Goal: Task Accomplishment & Management: Use online tool/utility

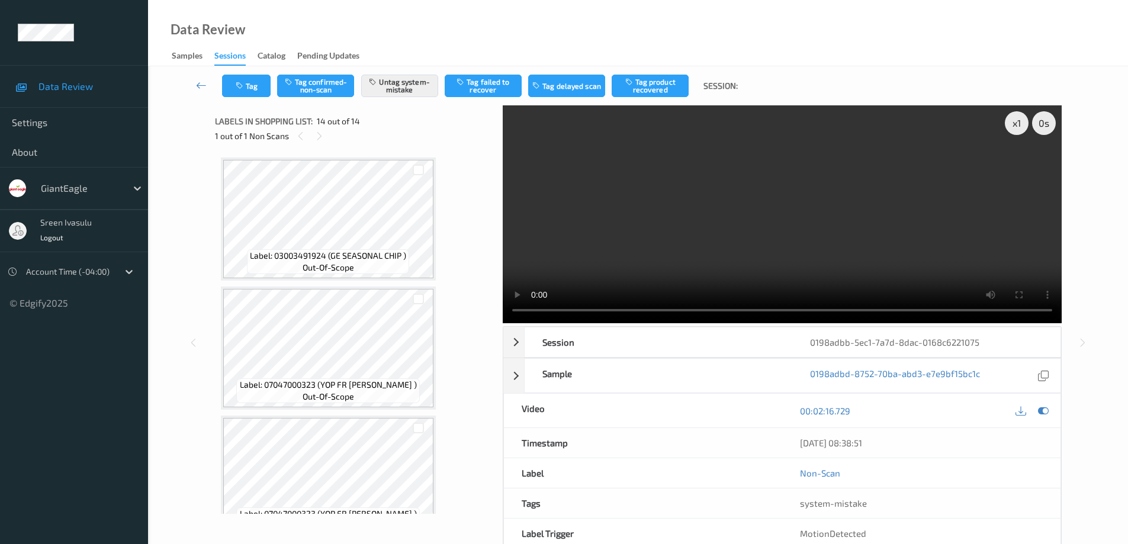
scroll to position [1451, 0]
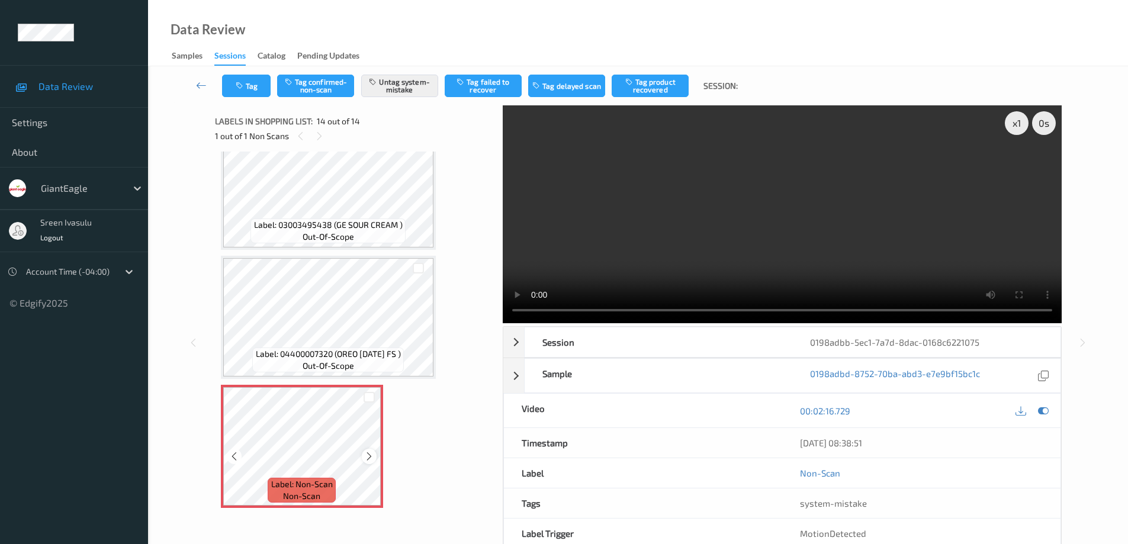
click at [364, 456] on icon at bounding box center [369, 456] width 10 height 11
click at [366, 457] on icon at bounding box center [369, 456] width 10 height 11
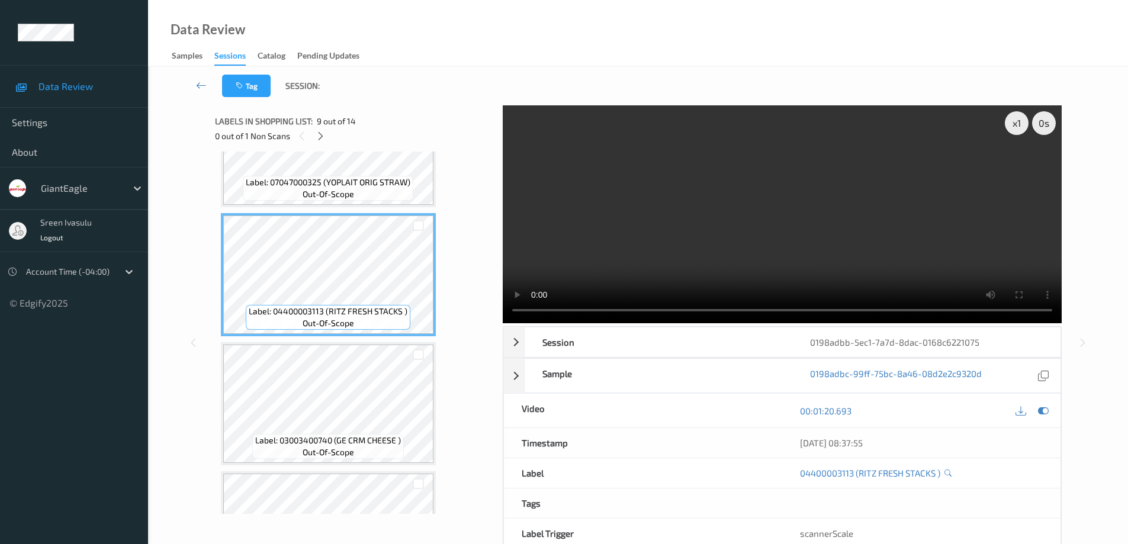
scroll to position [740, 0]
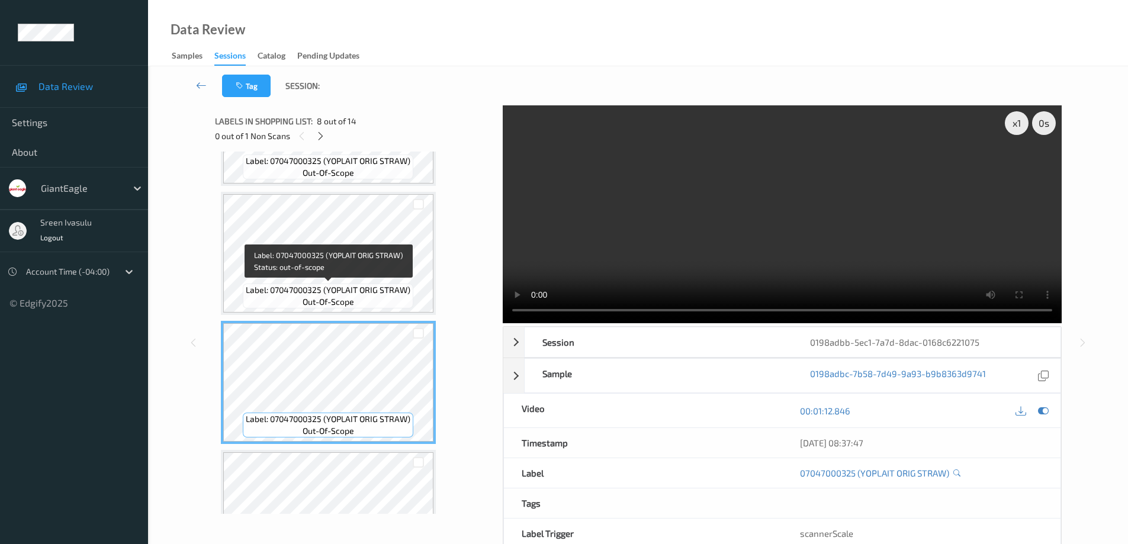
click at [357, 296] on span "Label: 07047000325 (YOPLAIT ORIG STRAW)" at bounding box center [328, 290] width 165 height 12
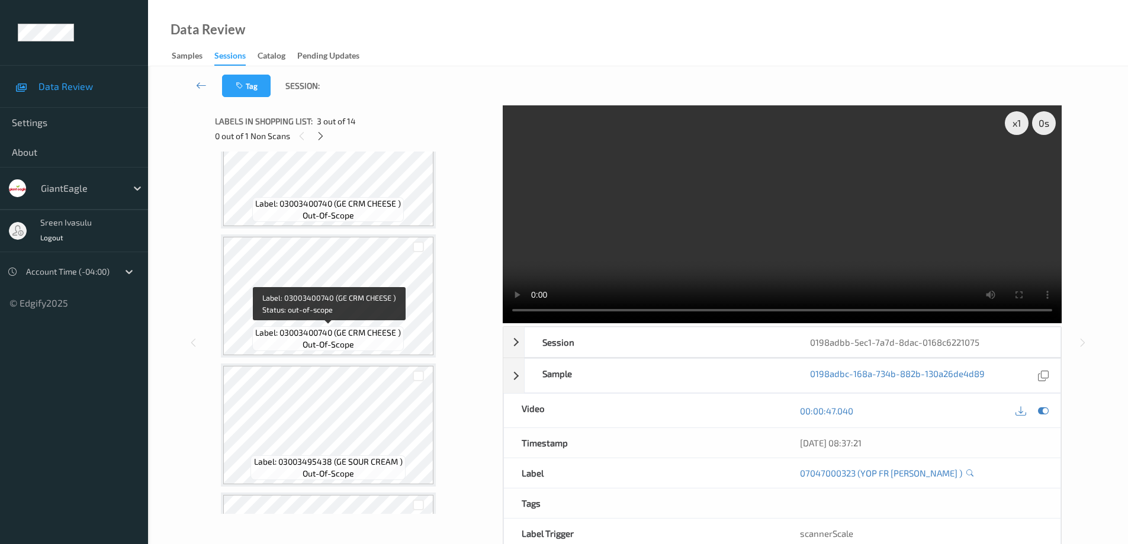
scroll to position [977, 0]
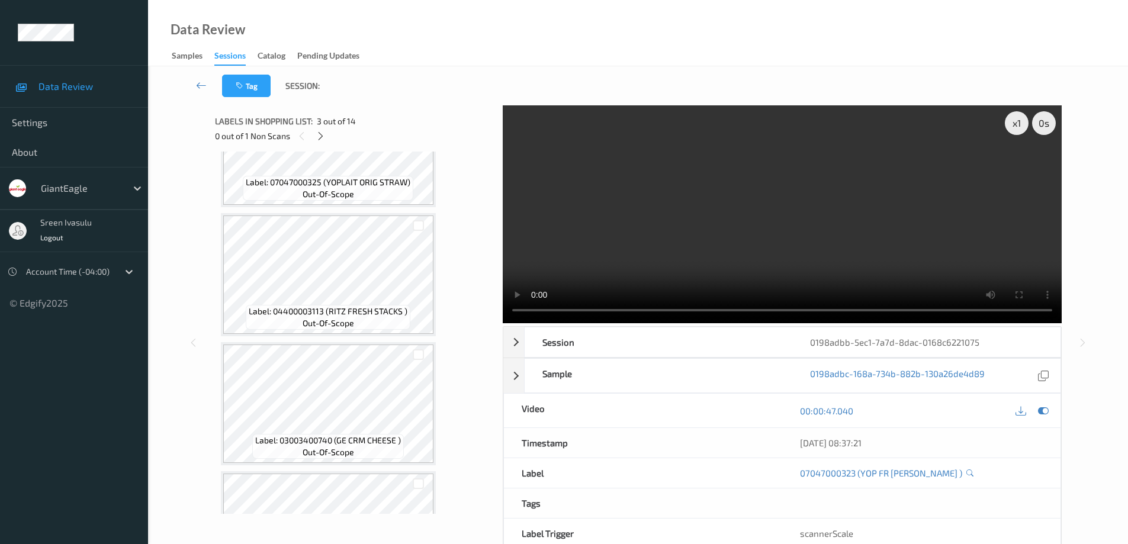
click at [929, 216] on video at bounding box center [782, 214] width 559 height 218
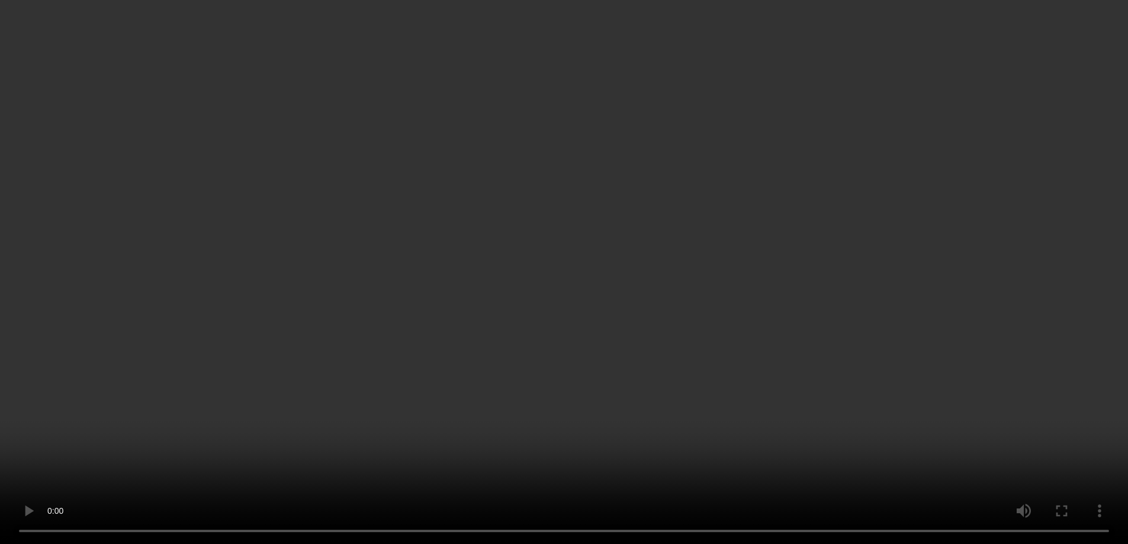
scroll to position [1356, 0]
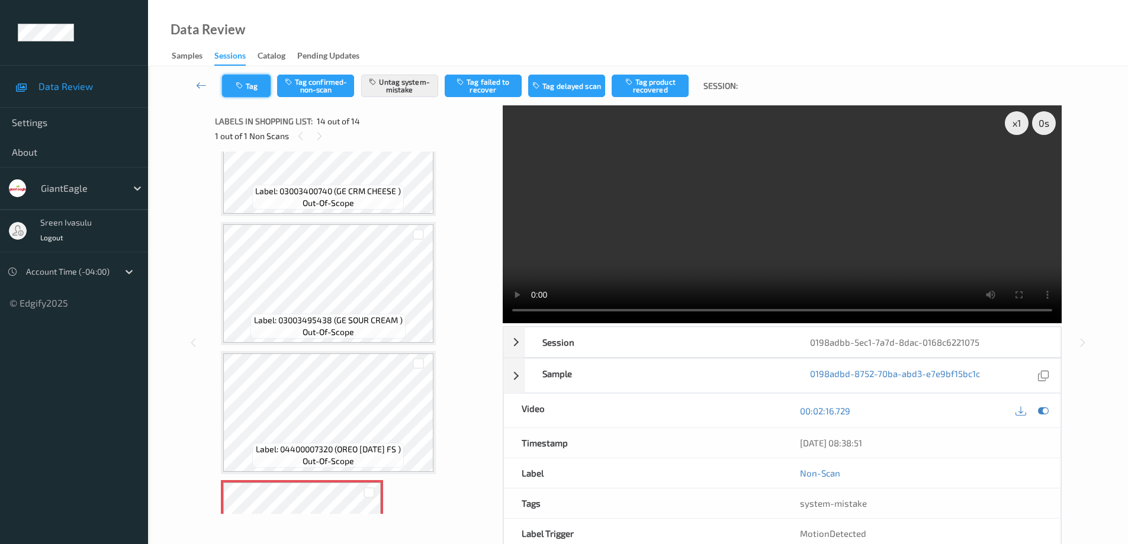
click at [249, 88] on button "Tag" at bounding box center [246, 86] width 49 height 23
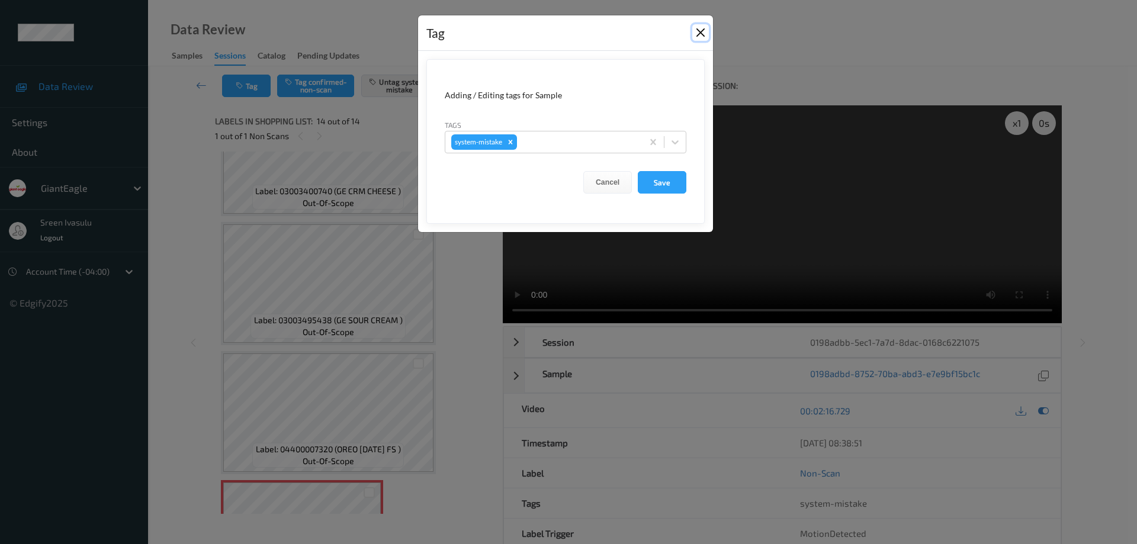
click at [701, 32] on button "Close" at bounding box center [700, 32] width 17 height 17
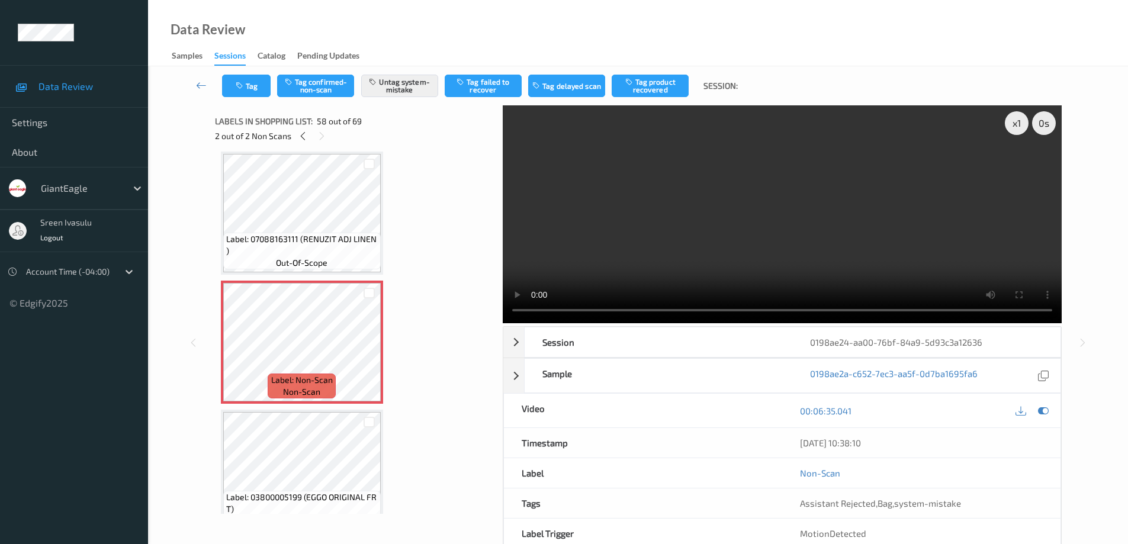
scroll to position [7000, 0]
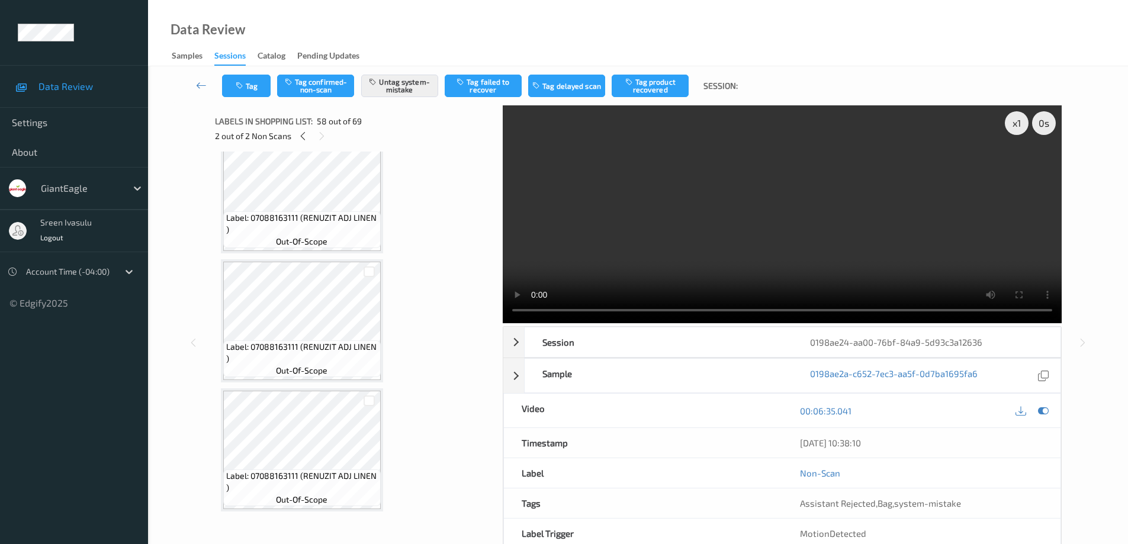
drag, startPoint x: 307, startPoint y: 136, endPoint x: 308, endPoint y: 149, distance: 13.0
click at [308, 136] on icon at bounding box center [303, 136] width 10 height 11
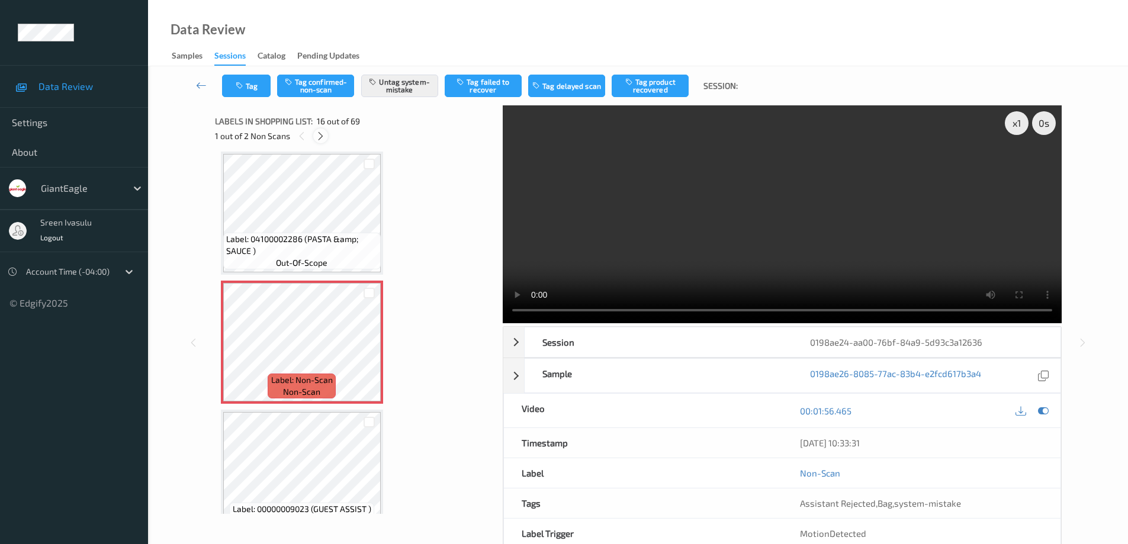
click at [322, 136] on icon at bounding box center [321, 136] width 10 height 11
click at [246, 91] on button "Tag" at bounding box center [246, 86] width 49 height 23
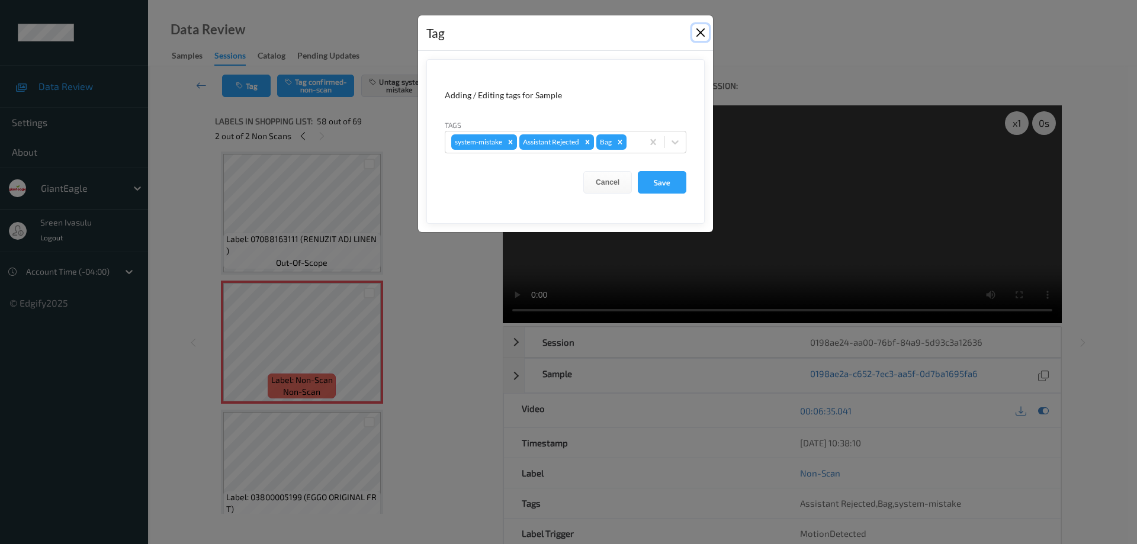
click at [699, 31] on button "Close" at bounding box center [700, 32] width 17 height 17
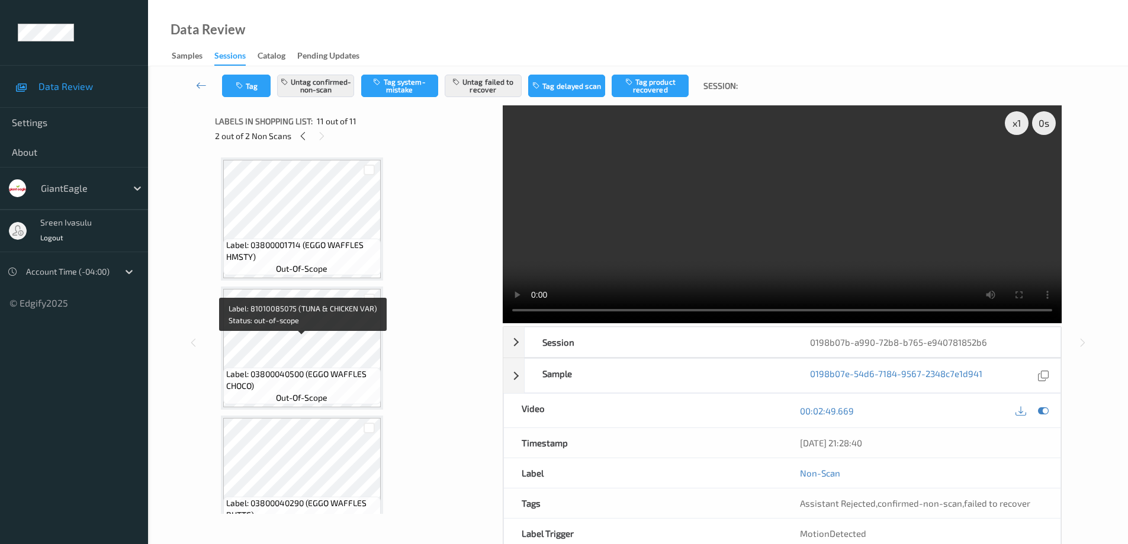
scroll to position [1064, 0]
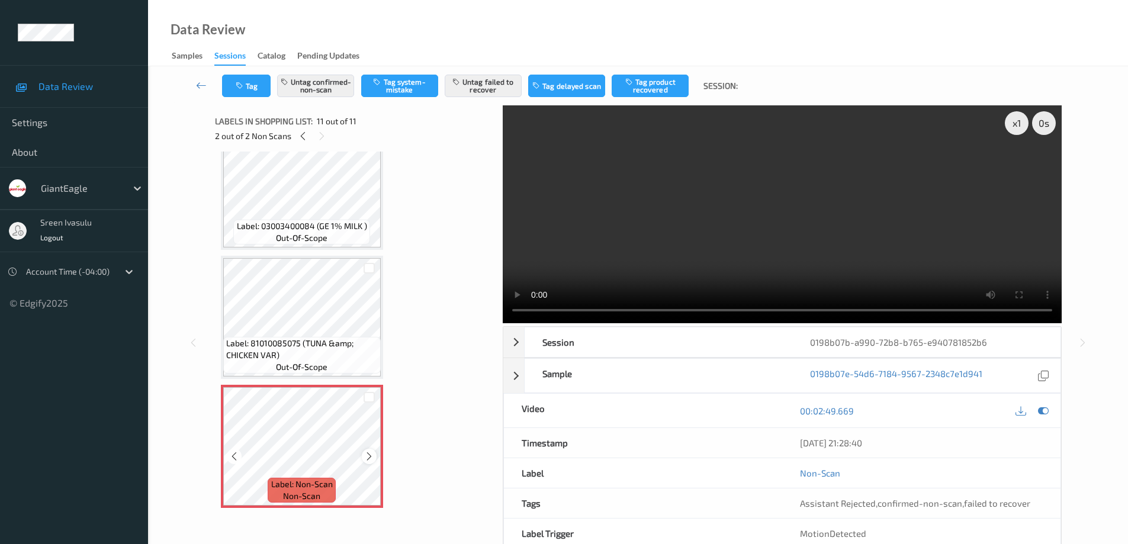
click at [367, 457] on icon at bounding box center [369, 456] width 10 height 11
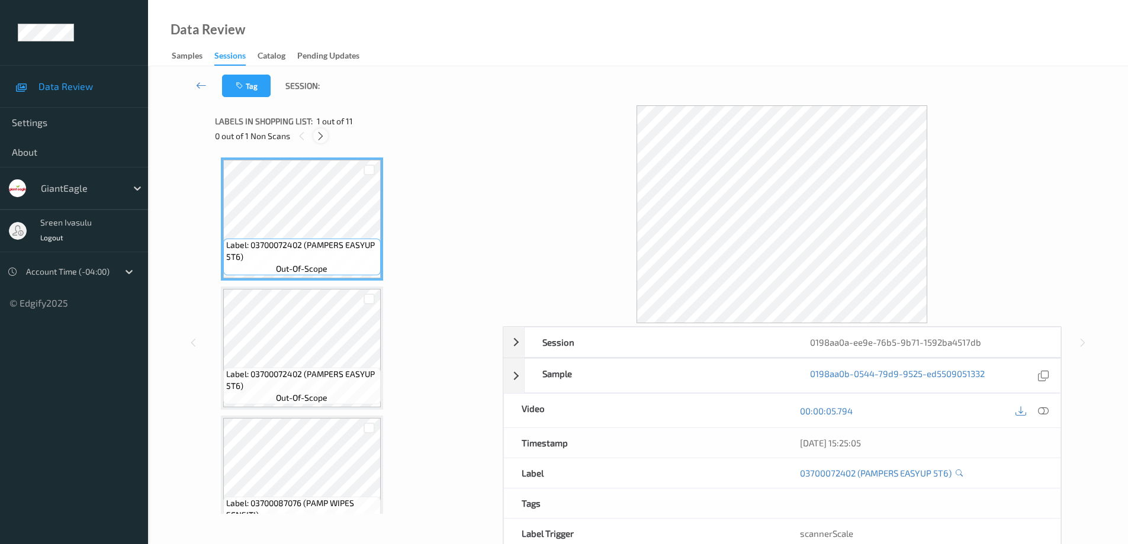
click at [322, 137] on icon at bounding box center [321, 136] width 10 height 11
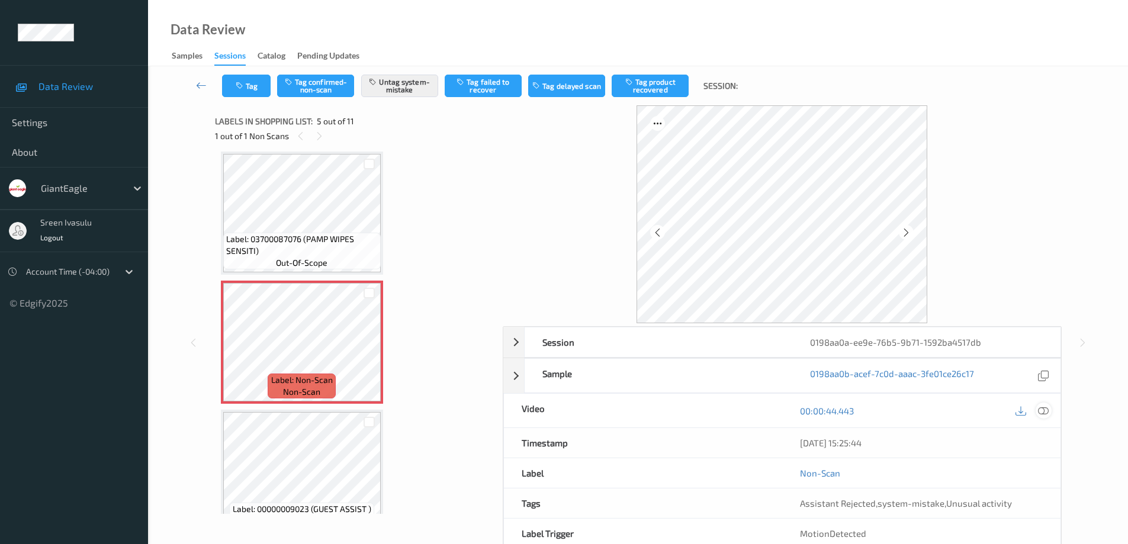
click at [1050, 412] on div at bounding box center [1044, 411] width 16 height 16
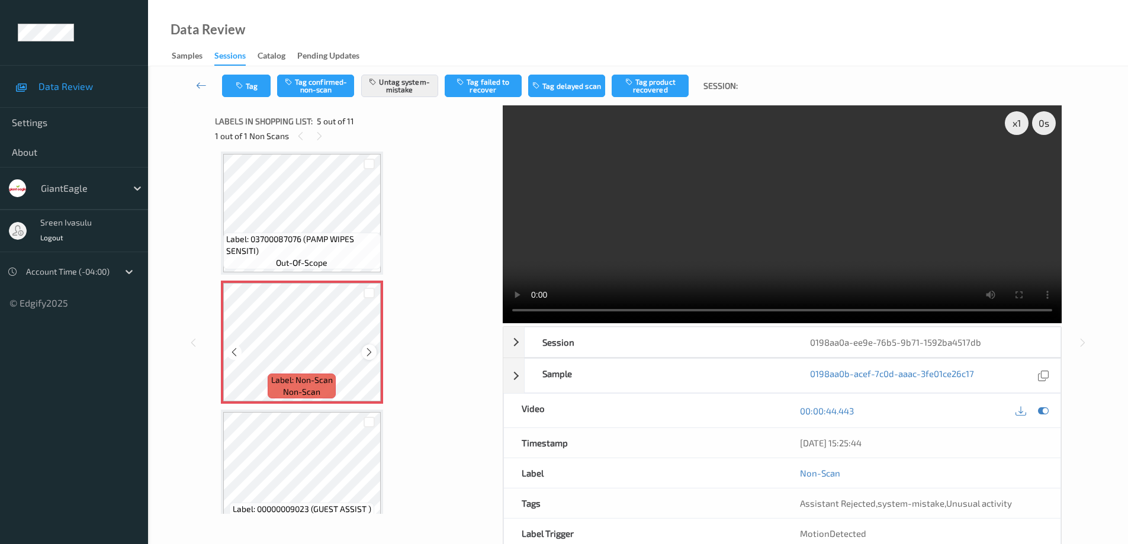
click at [368, 352] on icon at bounding box center [369, 352] width 10 height 11
click at [858, 162] on video at bounding box center [782, 214] width 559 height 218
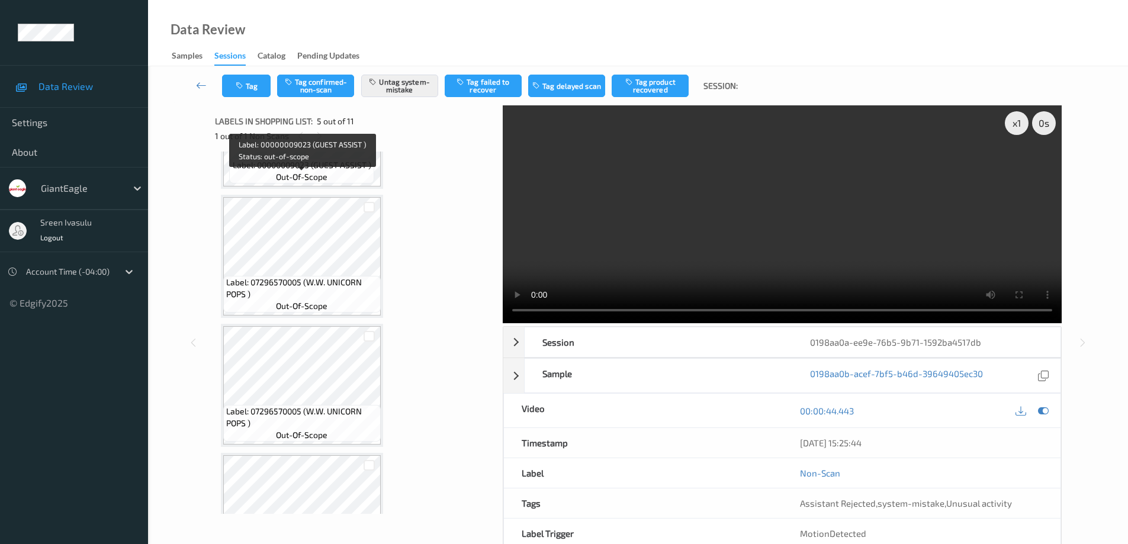
scroll to position [867, 0]
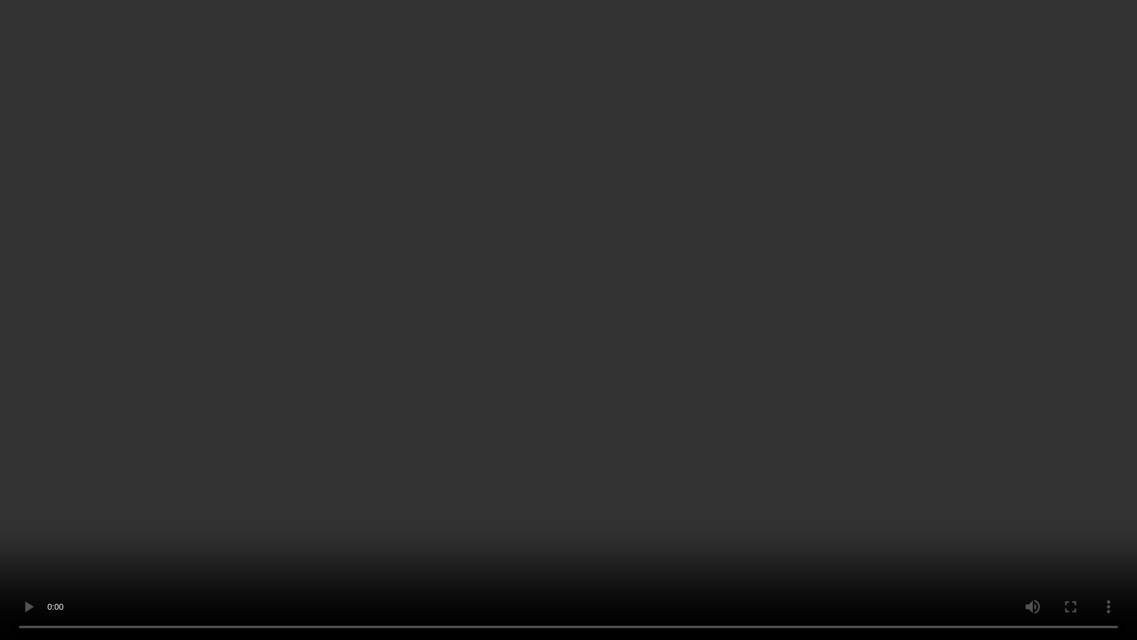
click at [816, 394] on video at bounding box center [568, 320] width 1137 height 640
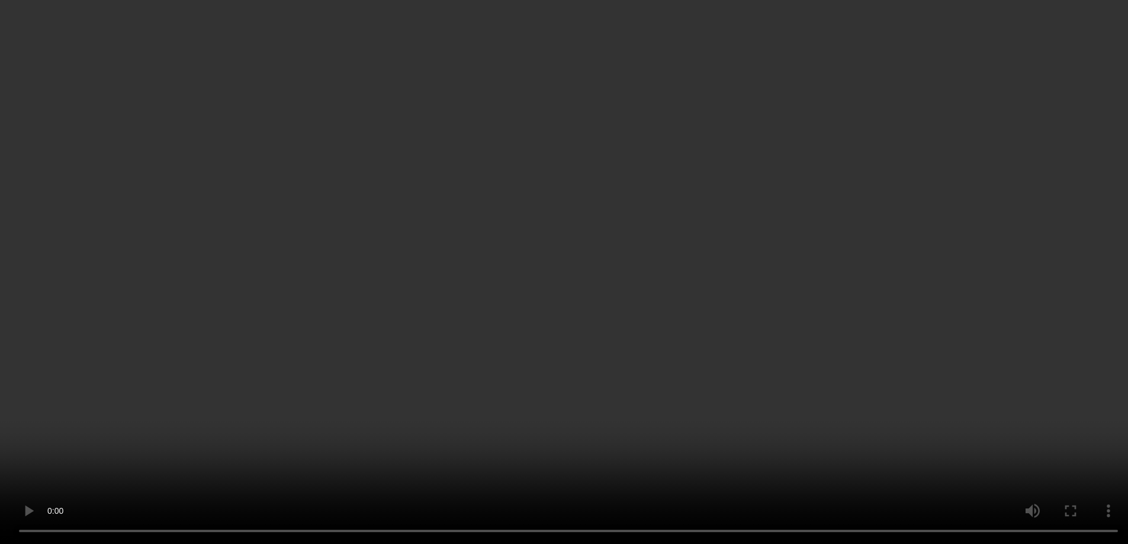
scroll to position [474, 0]
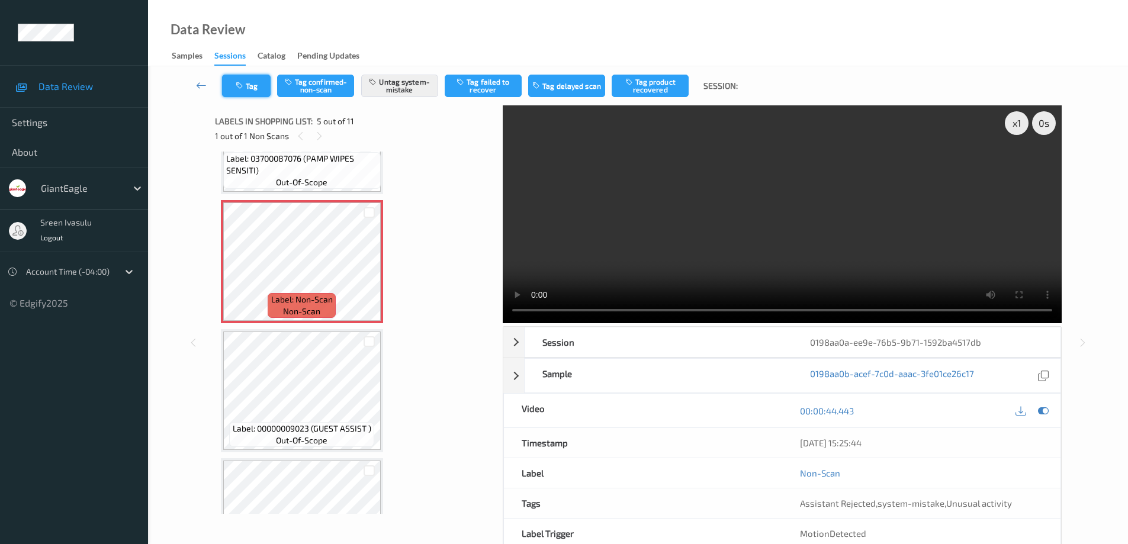
click at [248, 92] on button "Tag" at bounding box center [246, 86] width 49 height 23
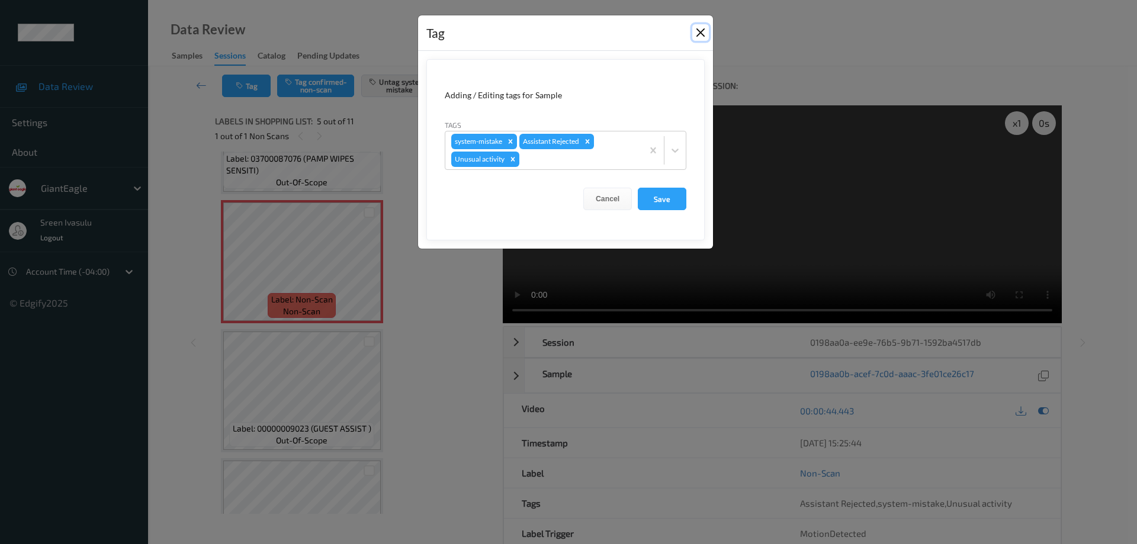
click at [696, 31] on button "Close" at bounding box center [700, 32] width 17 height 17
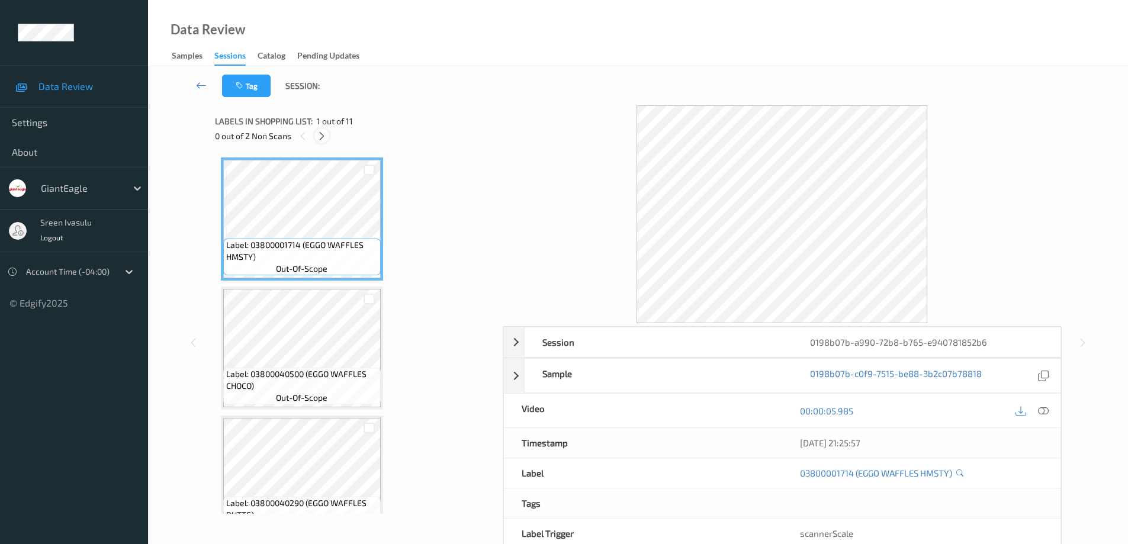
click at [319, 137] on icon at bounding box center [322, 136] width 10 height 11
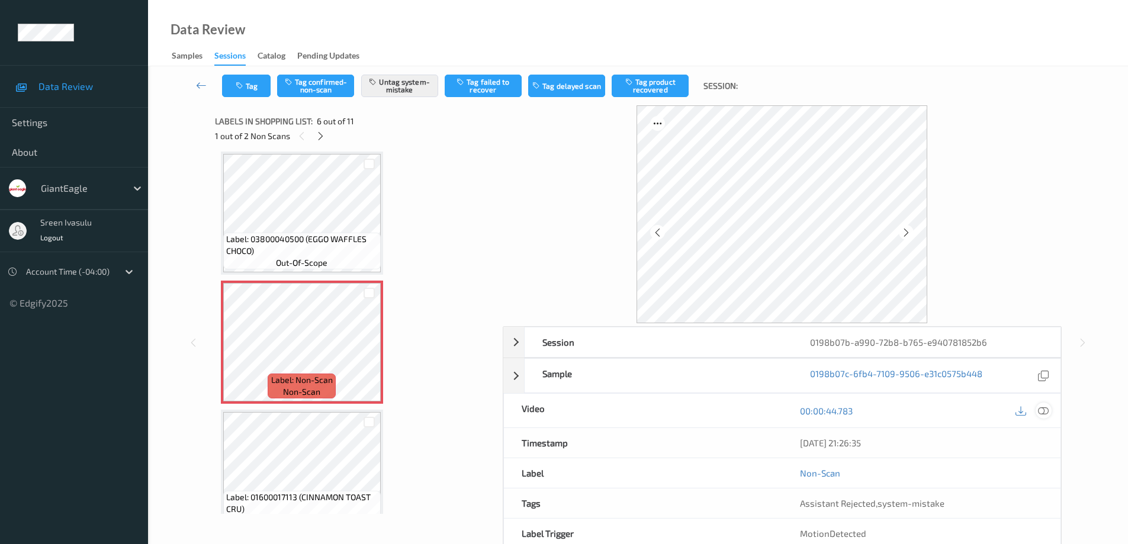
click at [1044, 412] on icon at bounding box center [1043, 411] width 11 height 11
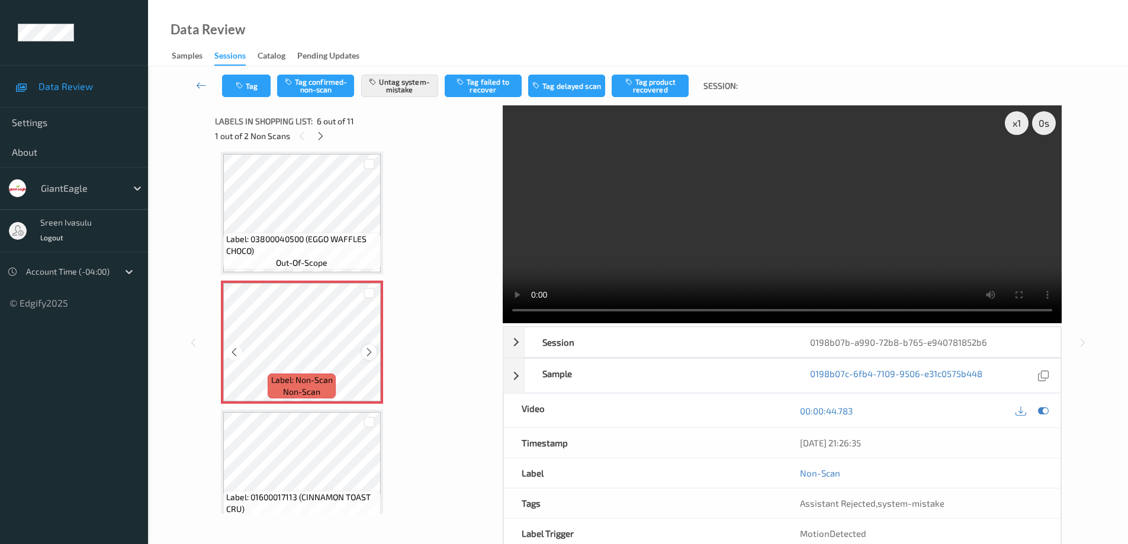
click at [370, 351] on icon at bounding box center [369, 352] width 10 height 11
click at [316, 133] on icon at bounding box center [321, 136] width 10 height 11
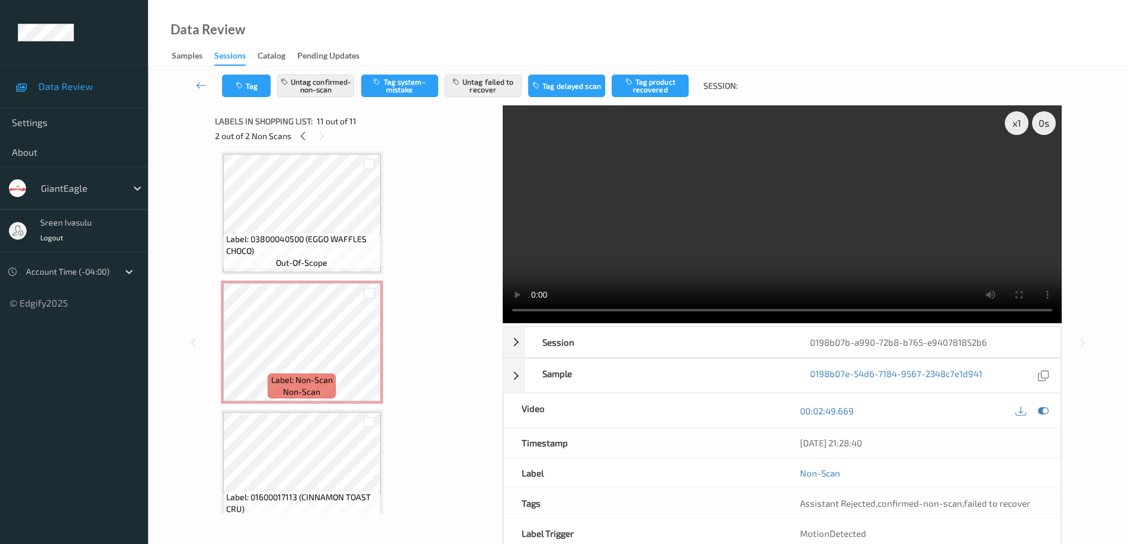
scroll to position [1064, 0]
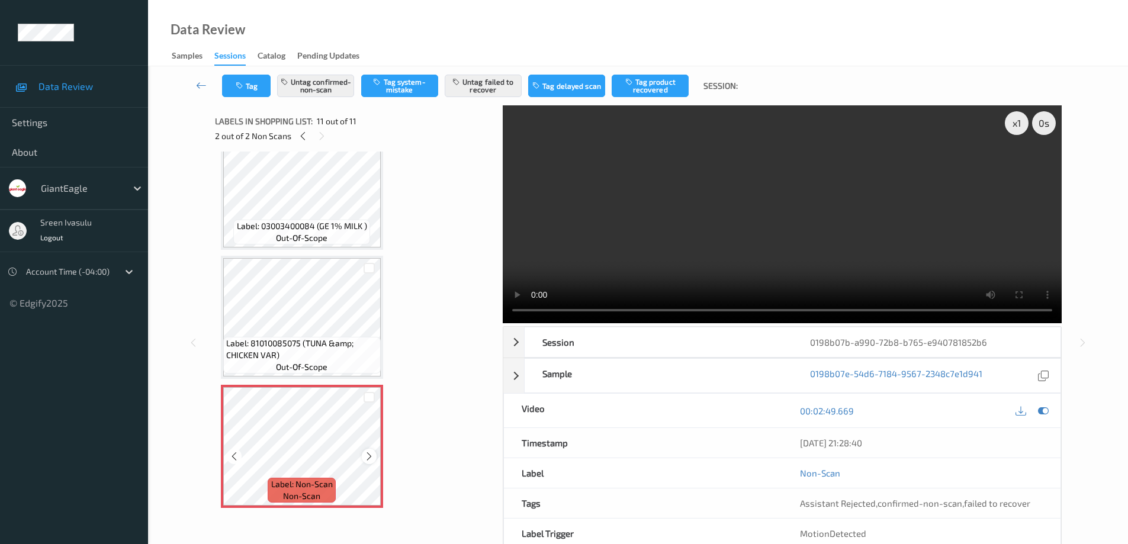
click at [364, 455] on div at bounding box center [369, 456] width 15 height 15
click at [299, 135] on icon at bounding box center [303, 136] width 10 height 11
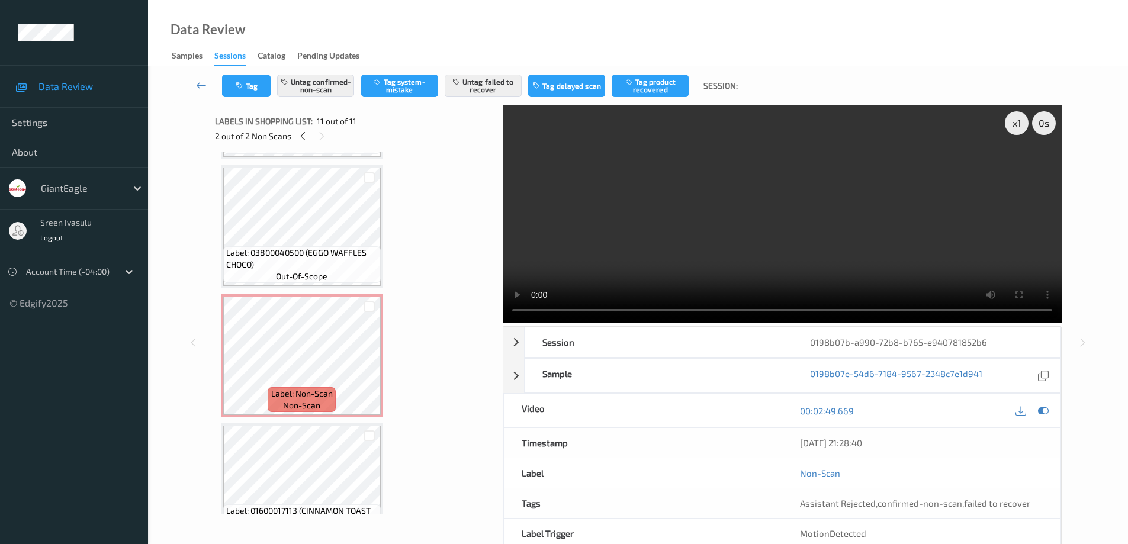
scroll to position [495, 0]
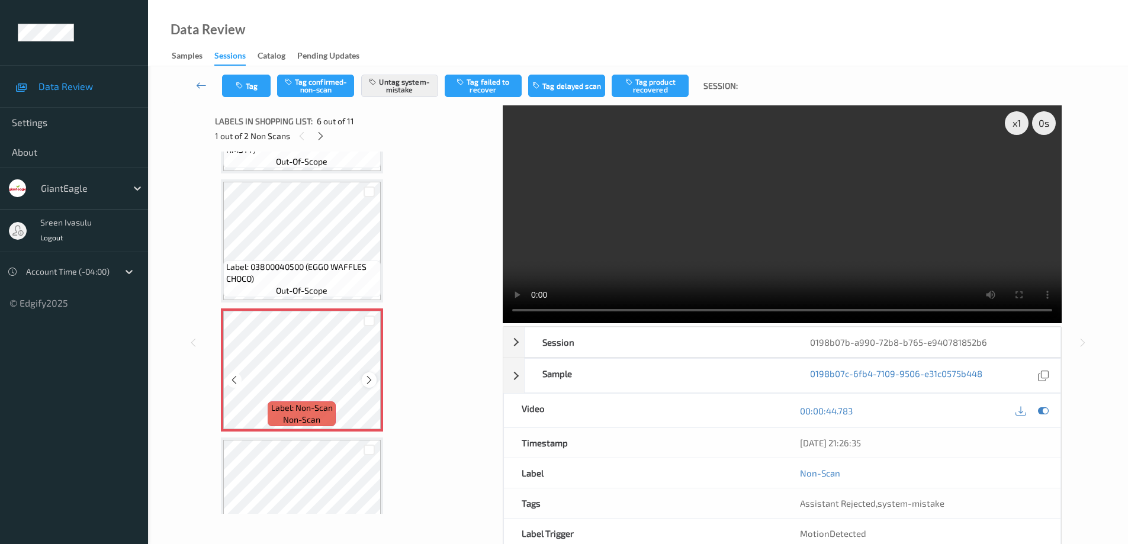
click at [370, 380] on icon at bounding box center [369, 380] width 10 height 11
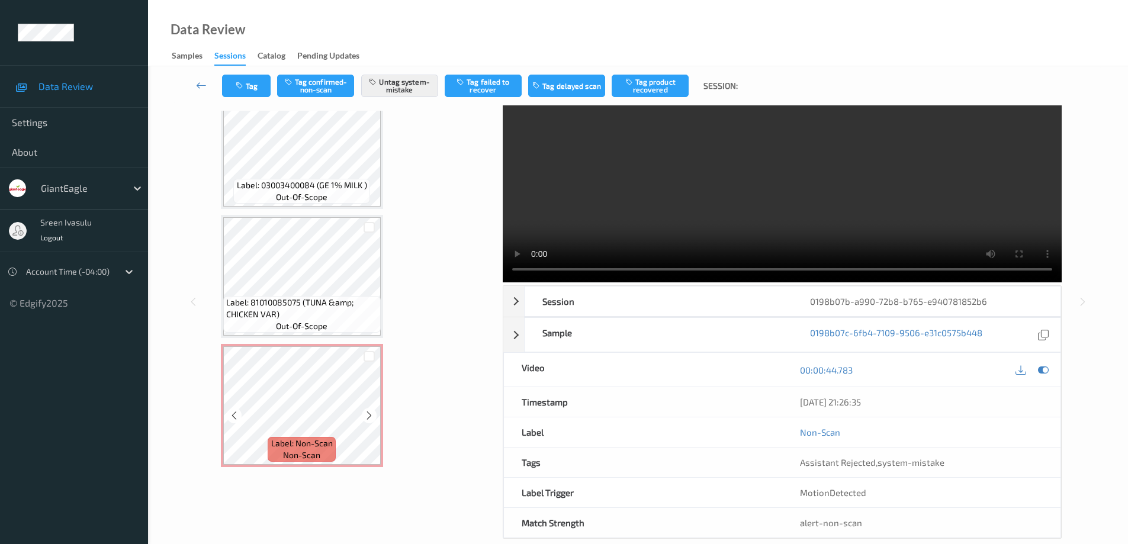
scroll to position [60, 0]
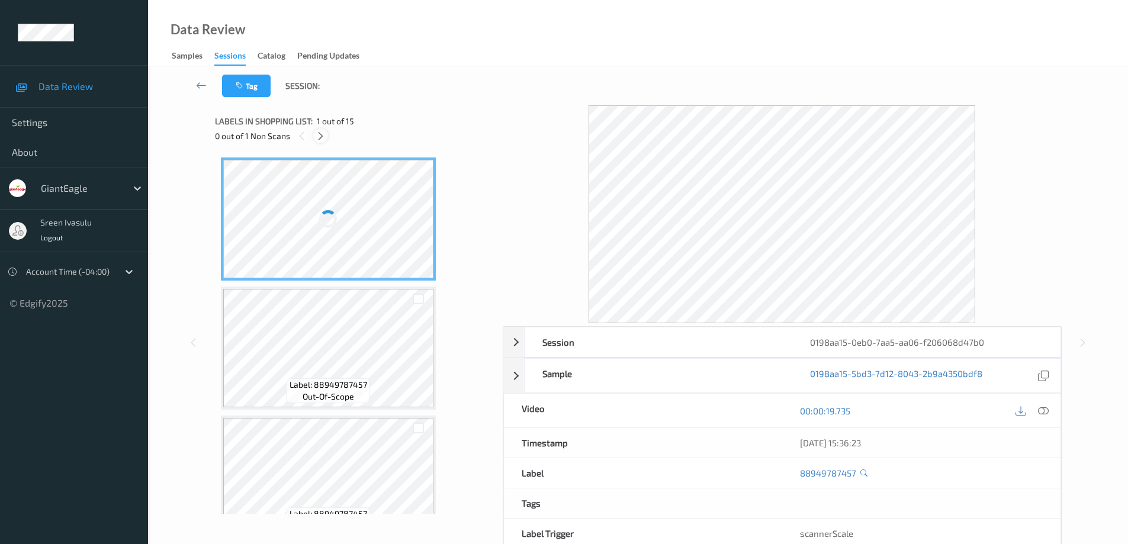
click at [322, 139] on icon at bounding box center [321, 136] width 10 height 11
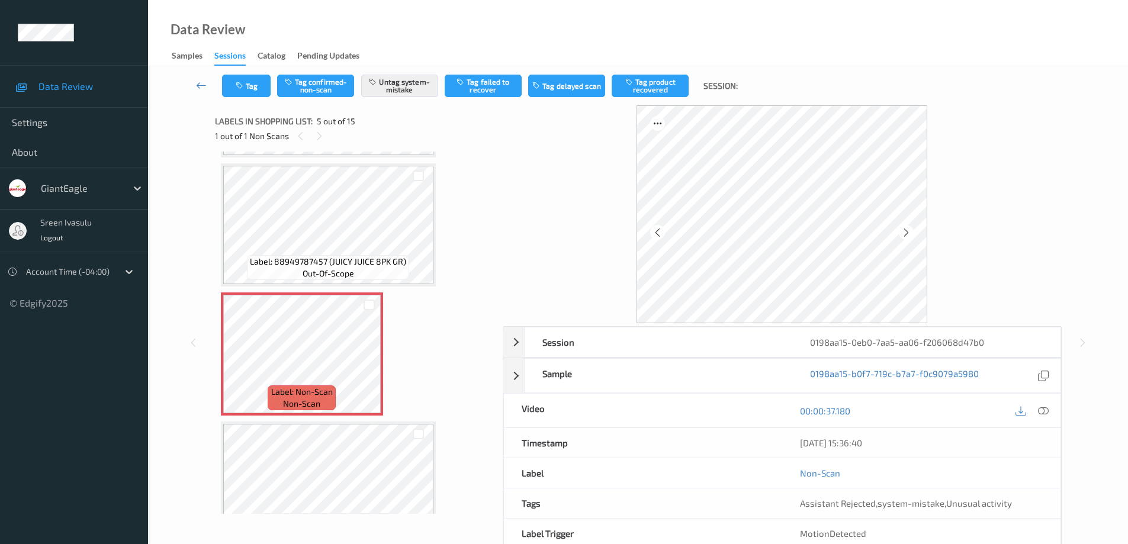
scroll to position [393, 0]
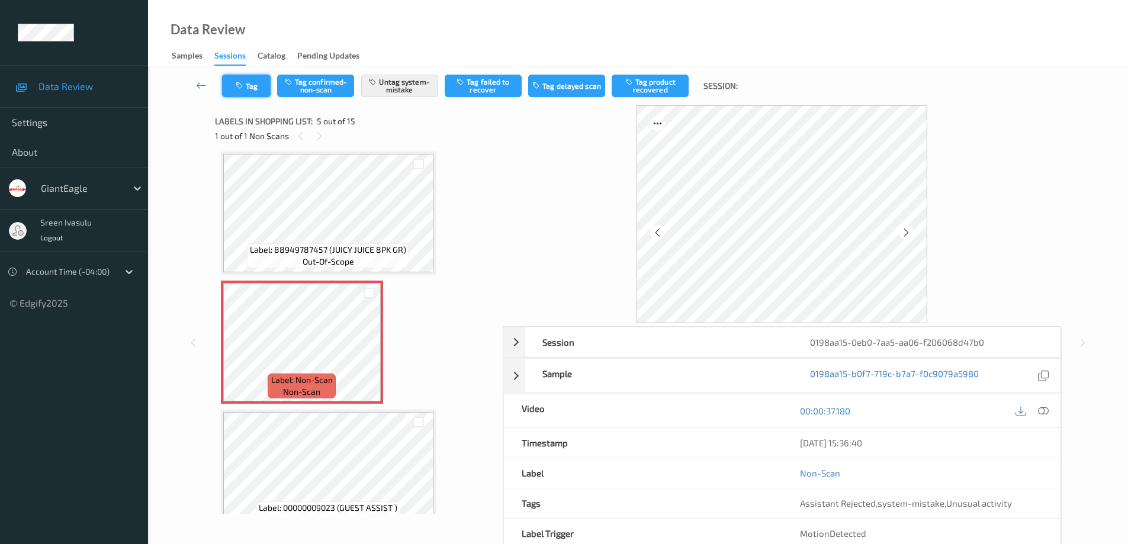
click at [261, 82] on button "Tag" at bounding box center [246, 86] width 49 height 23
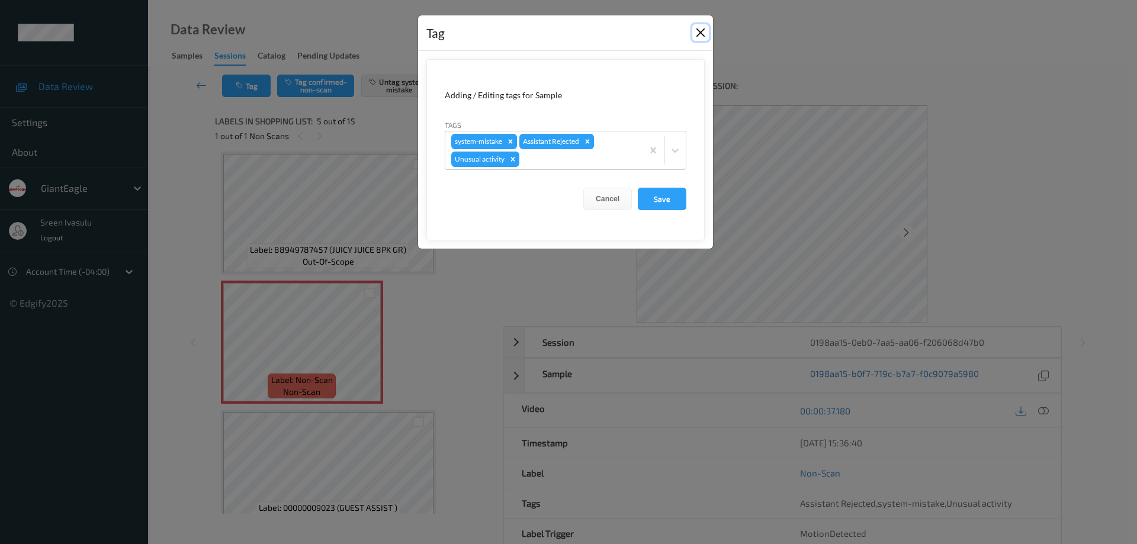
click at [695, 33] on button "Close" at bounding box center [700, 32] width 17 height 17
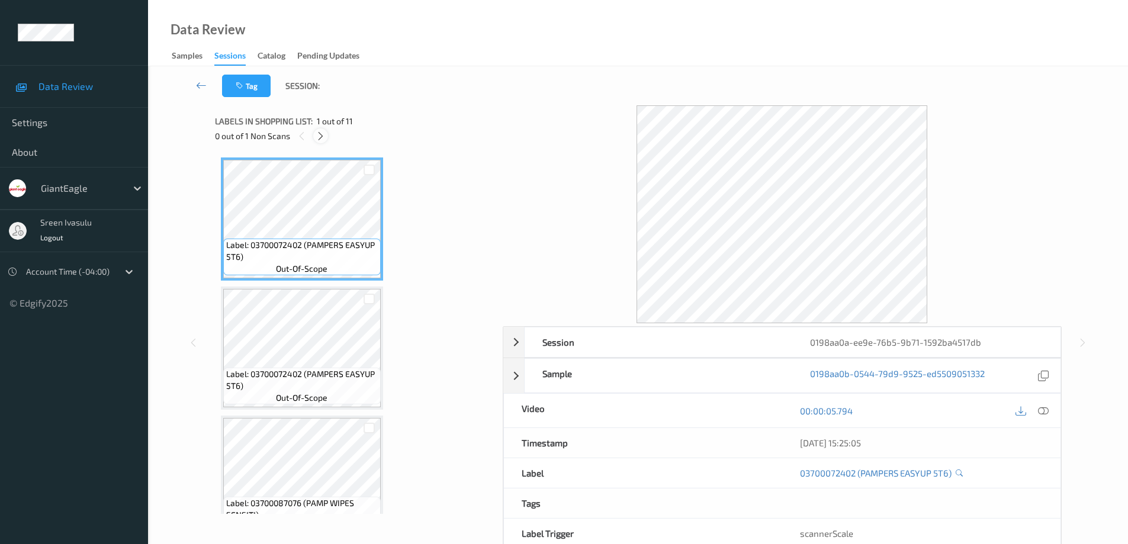
click at [317, 137] on icon at bounding box center [321, 136] width 10 height 11
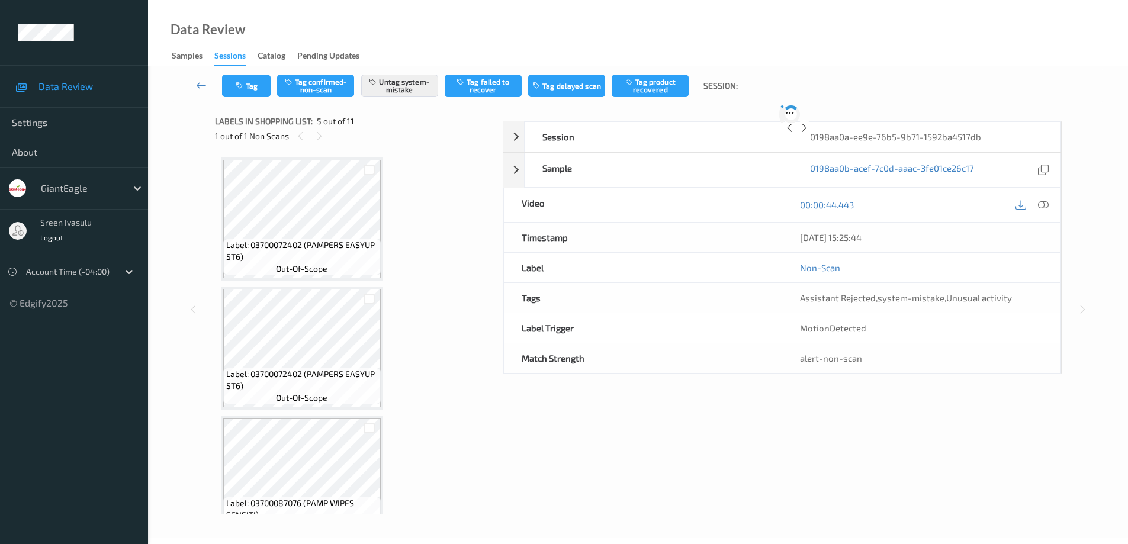
scroll to position [393, 0]
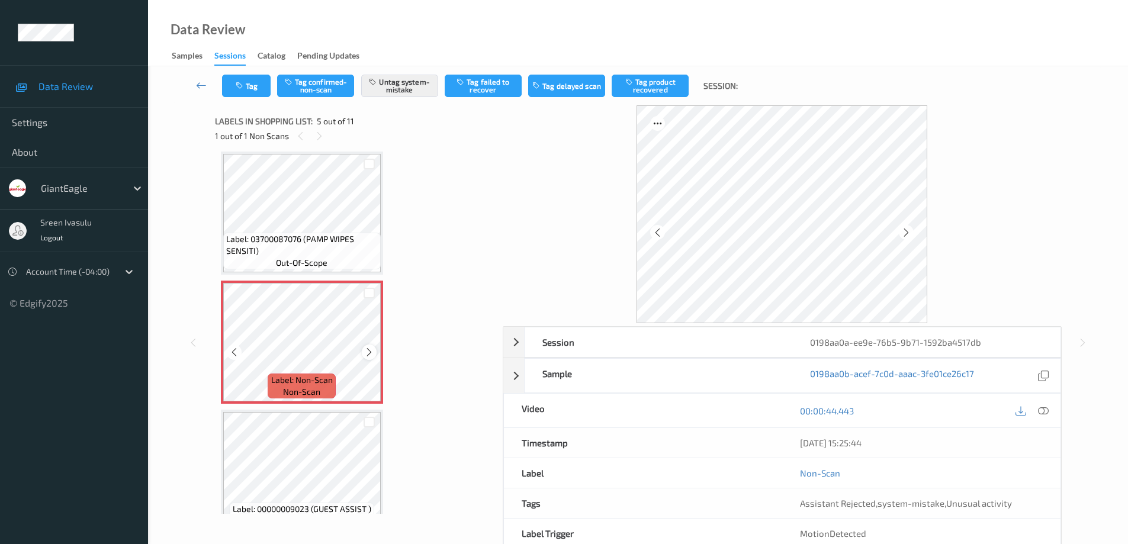
click at [370, 352] on icon at bounding box center [369, 352] width 10 height 11
